Goal: Check status: Check status

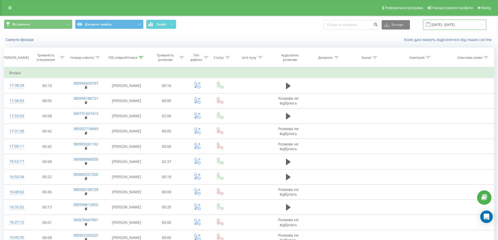
click at [440, 25] on input "[DATE] - [DATE]" at bounding box center [454, 25] width 63 height 10
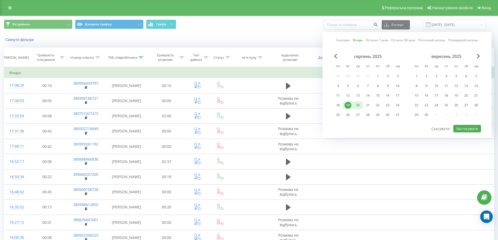
click at [357, 105] on div "20" at bounding box center [357, 105] width 7 height 7
click at [465, 128] on button "Застосувати" at bounding box center [467, 129] width 28 height 8
type input "[DATE] - [DATE]"
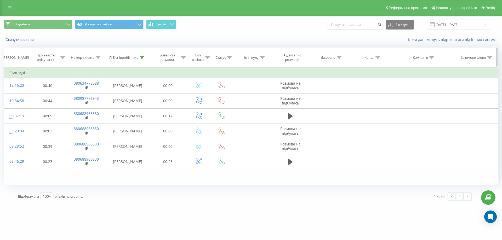
click at [141, 59] on icon at bounding box center [142, 57] width 5 height 3
click at [132, 96] on input "[PERSON_NAME]" at bounding box center [128, 94] width 46 height 9
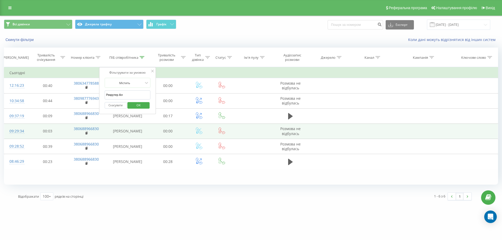
type input "Рекрутер Альона"
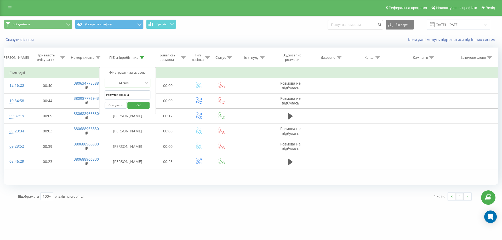
click at [131, 105] on span "OK" at bounding box center [138, 105] width 15 height 8
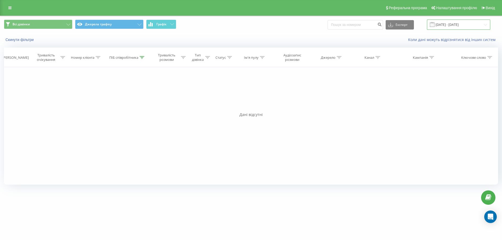
click at [450, 24] on input "[DATE] - [DATE]" at bounding box center [458, 25] width 63 height 10
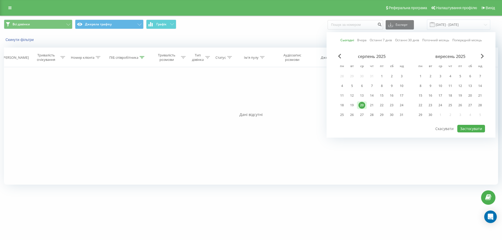
click at [362, 105] on div "20" at bounding box center [361, 105] width 7 height 7
click at [475, 126] on button "Застосувати" at bounding box center [471, 129] width 28 height 8
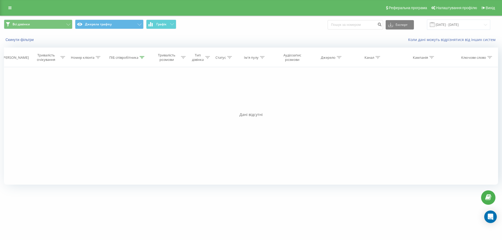
click at [434, 24] on span at bounding box center [432, 24] width 5 height 5
click at [454, 23] on input "[DATE] - [DATE]" at bounding box center [458, 25] width 63 height 10
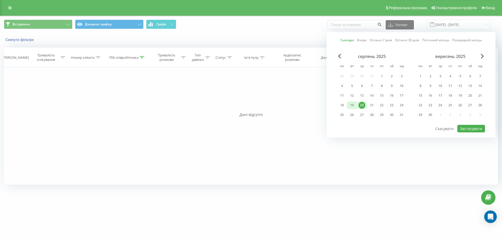
click at [353, 104] on div "19" at bounding box center [351, 105] width 7 height 7
click at [459, 129] on button "Застосувати" at bounding box center [471, 129] width 28 height 8
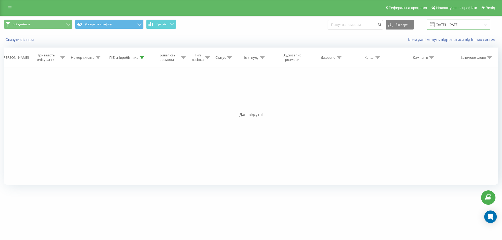
click at [451, 23] on input "[DATE] - [DATE]" at bounding box center [458, 25] width 63 height 10
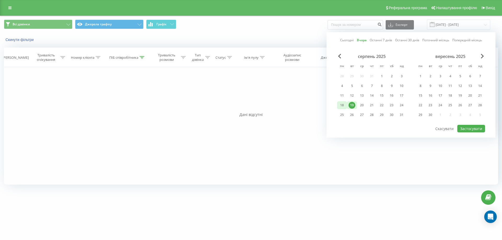
click at [343, 105] on div "18" at bounding box center [341, 105] width 7 height 7
click at [467, 128] on button "Застосувати" at bounding box center [471, 129] width 28 height 8
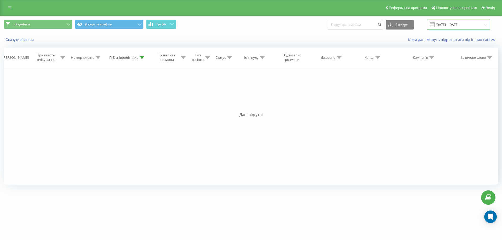
click at [444, 25] on input "[DATE] - [DATE]" at bounding box center [458, 25] width 63 height 10
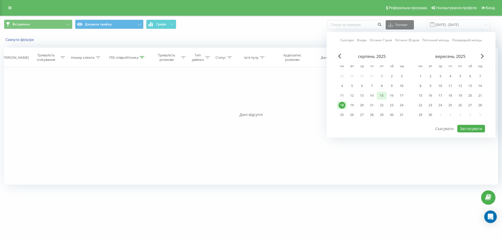
click at [383, 94] on div "15" at bounding box center [381, 95] width 7 height 7
click at [460, 126] on button "Застосувати" at bounding box center [471, 129] width 28 height 8
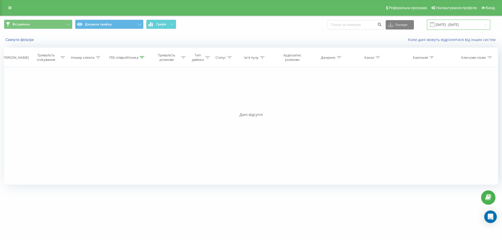
click at [445, 24] on input "[DATE] - [DATE]" at bounding box center [458, 25] width 63 height 10
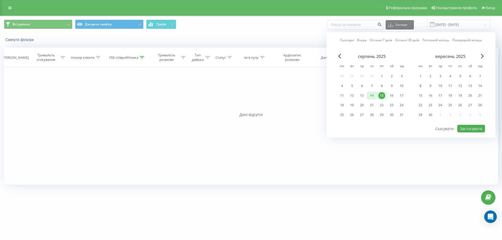
click at [373, 93] on div "14" at bounding box center [371, 95] width 7 height 7
click at [466, 131] on button "Застосувати" at bounding box center [471, 129] width 28 height 8
type input "[DATE] - [DATE]"
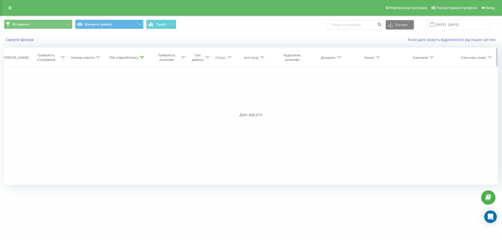
click at [140, 59] on div "ПІБ співробітника" at bounding box center [126, 57] width 35 height 4
click at [131, 93] on input "Рекрутер Альона" at bounding box center [128, 94] width 46 height 9
type input "[PERSON_NAME]"
click at [130, 104] on button "OK" at bounding box center [139, 105] width 22 height 7
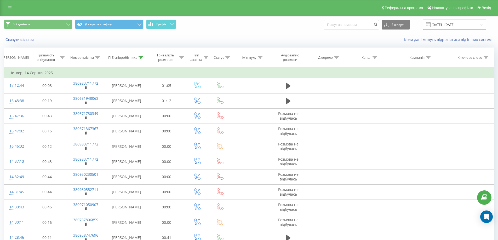
click at [451, 22] on input "[DATE] - [DATE]" at bounding box center [454, 25] width 63 height 10
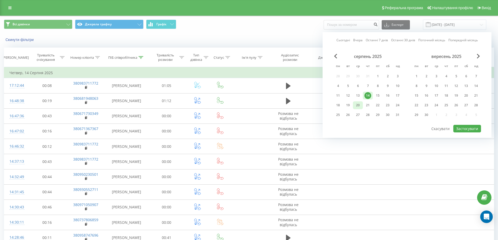
click at [358, 104] on div "20" at bounding box center [357, 105] width 7 height 7
click at [467, 130] on button "Застосувати" at bounding box center [467, 129] width 28 height 8
type input "[DATE] - [DATE]"
